Goal: Find specific page/section: Find specific page/section

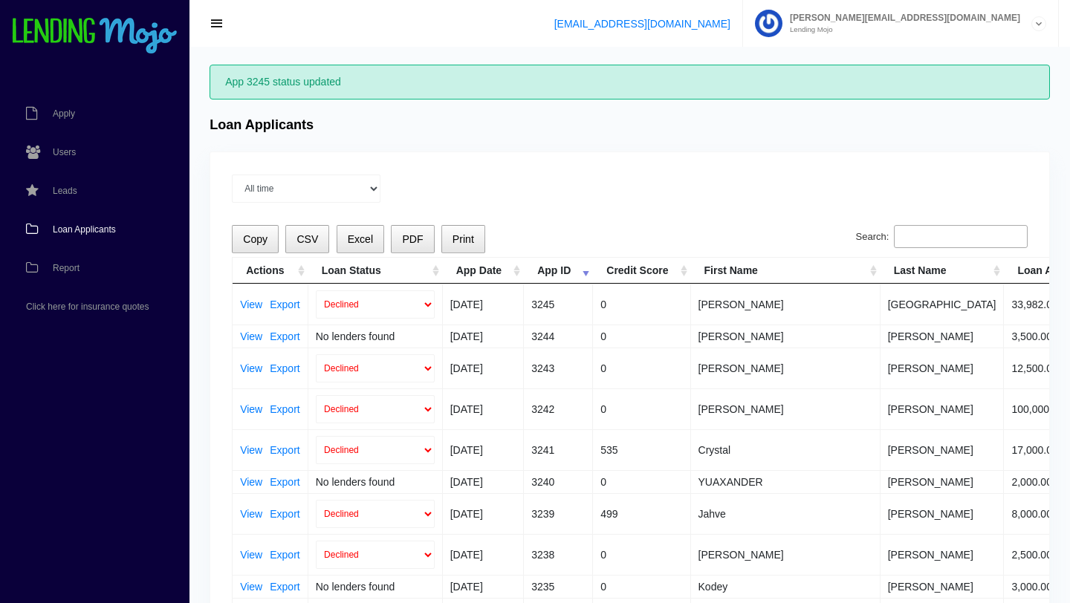
click at [958, 243] on input "Search:" at bounding box center [961, 237] width 134 height 24
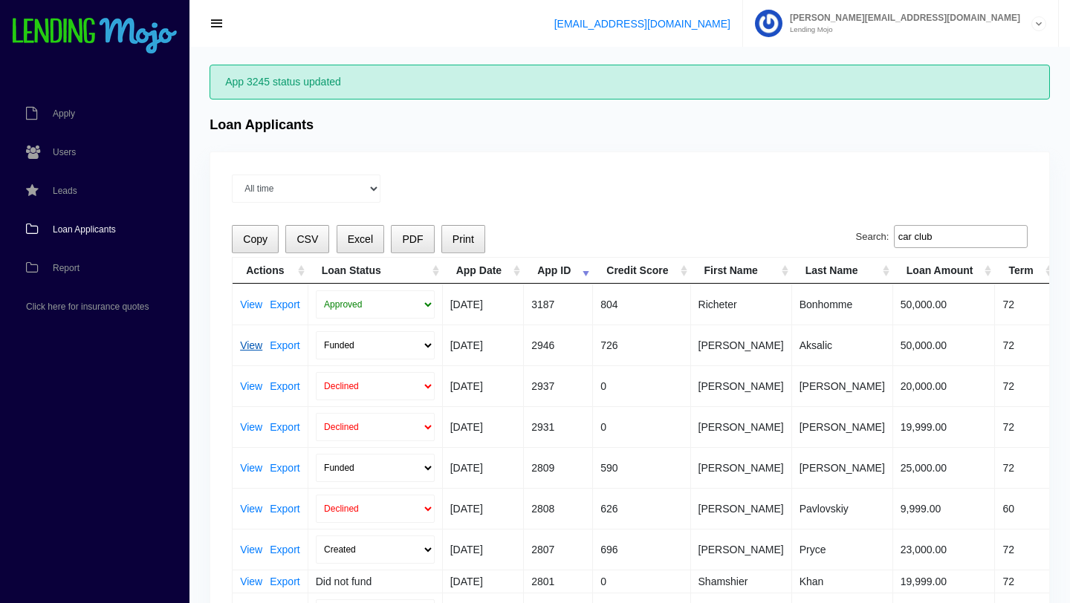
type input "car club"
click at [252, 343] on link "View" at bounding box center [251, 345] width 22 height 10
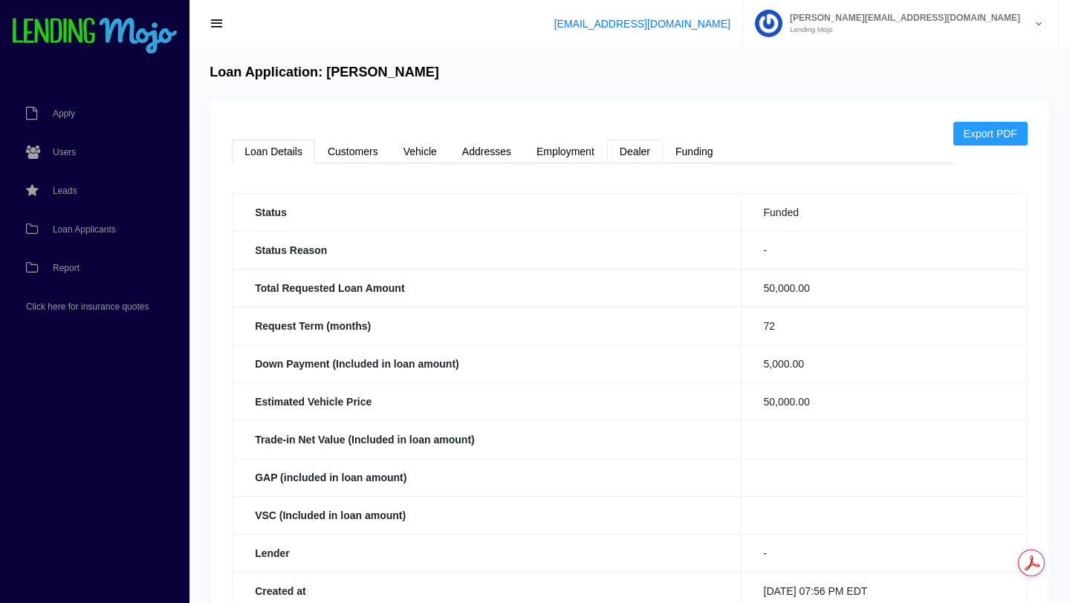
click at [638, 153] on link "Dealer" at bounding box center [635, 152] width 56 height 24
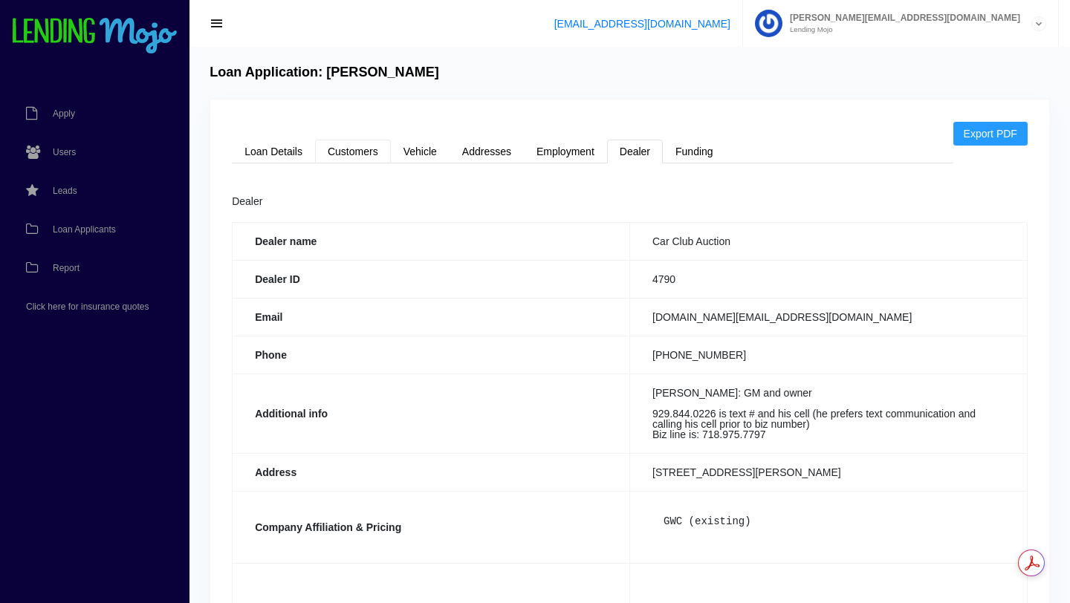
click at [352, 150] on link "Customers" at bounding box center [353, 152] width 76 height 24
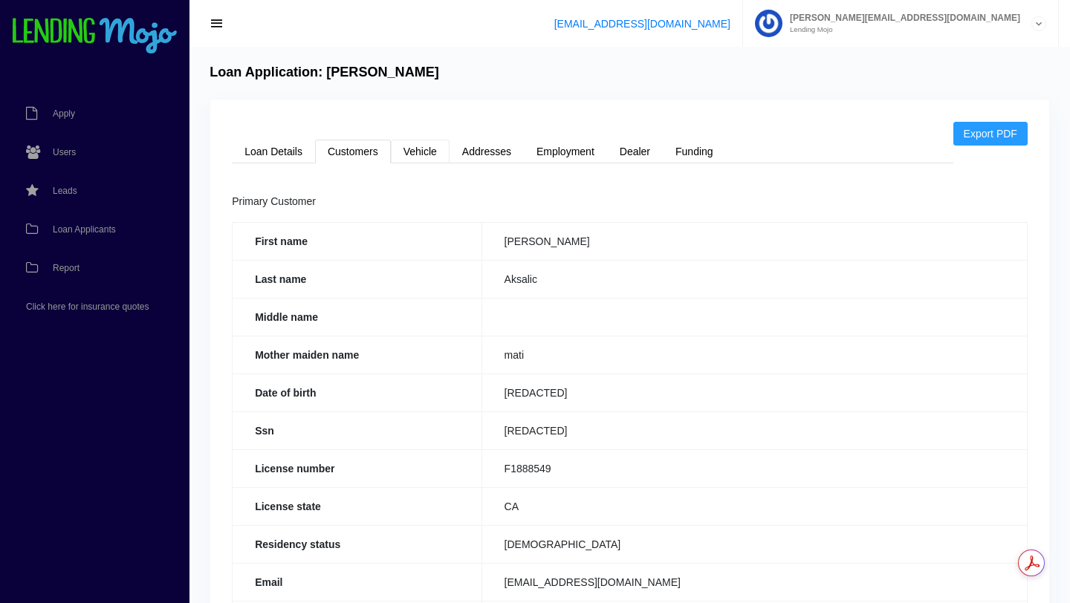
click at [415, 151] on link "Vehicle" at bounding box center [420, 152] width 59 height 24
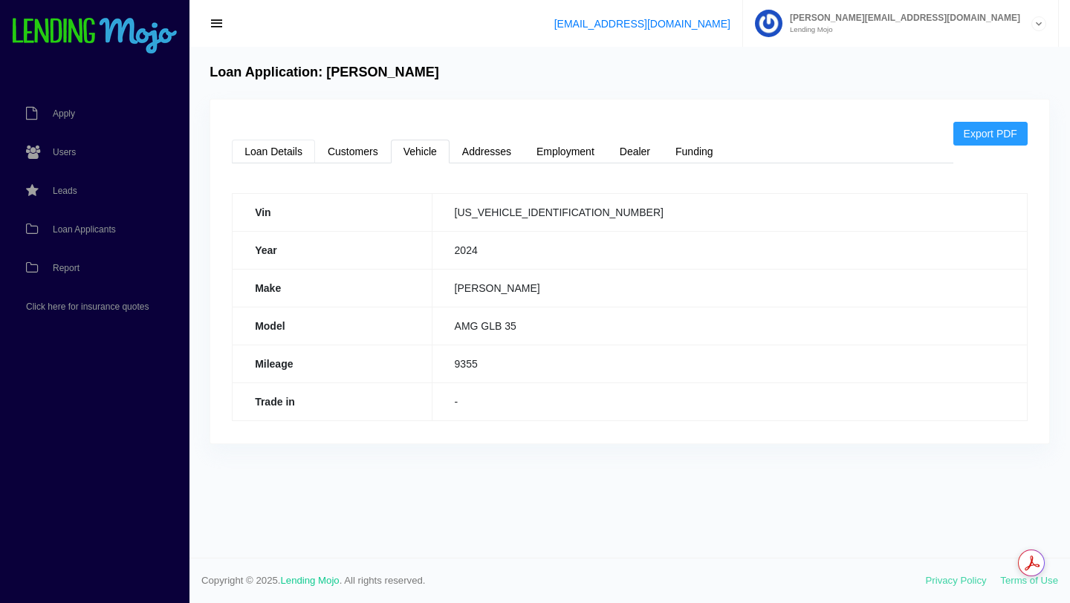
click at [282, 151] on link "Loan Details" at bounding box center [273, 152] width 83 height 24
